Goal: Task Accomplishment & Management: Manage account settings

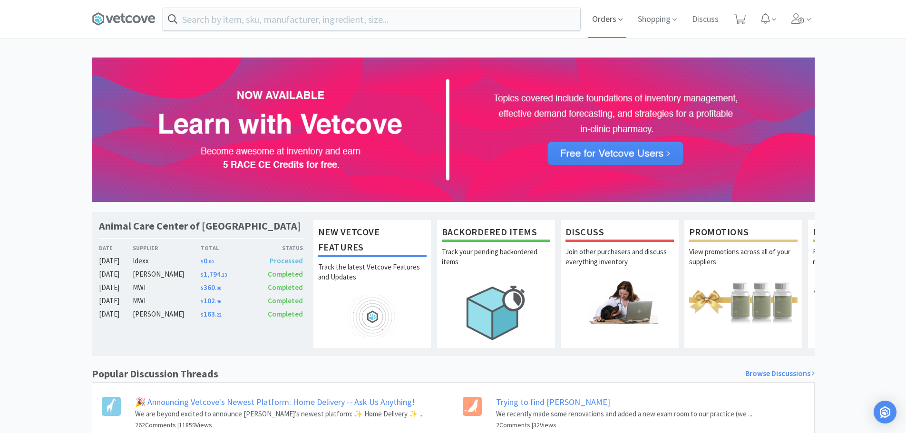
click at [621, 18] on icon at bounding box center [620, 19] width 4 height 9
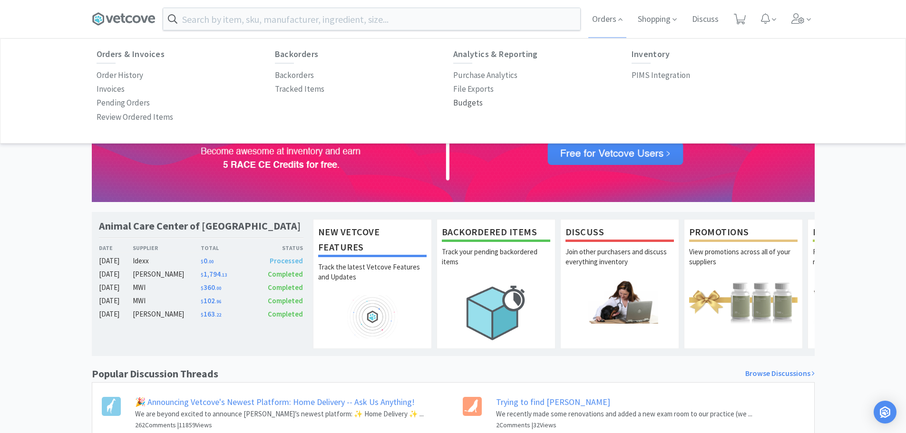
click at [463, 107] on p "Budgets" at bounding box center [467, 103] width 29 height 13
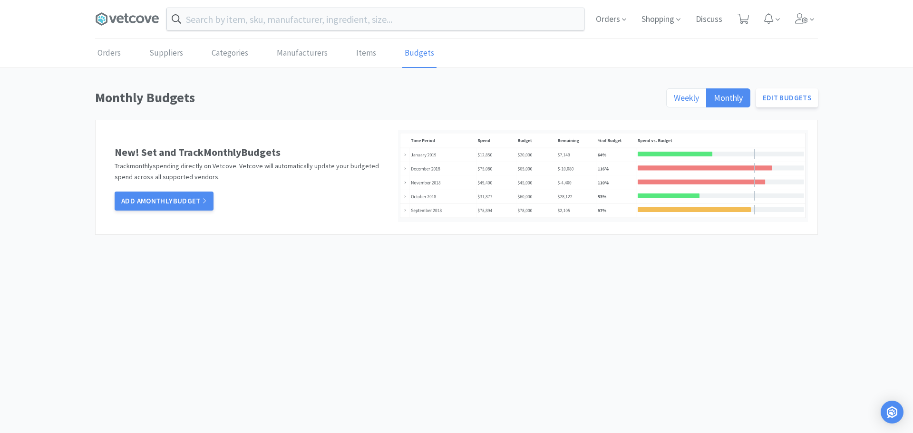
click at [691, 98] on span "Weekly" at bounding box center [686, 97] width 25 height 11
click at [674, 101] on input "Weekly" at bounding box center [674, 101] width 0 height 0
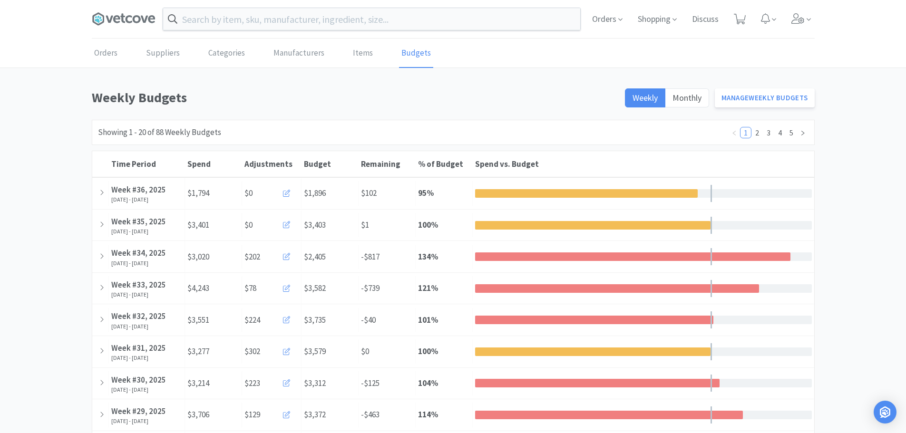
click at [98, 21] on icon at bounding box center [97, 21] width 5 height 4
